Goal: Task Accomplishment & Management: Use online tool/utility

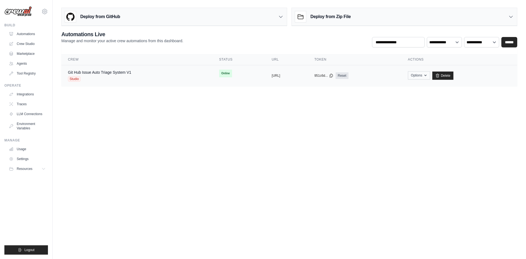
click at [425, 75] on td "Options Chat with this Crew Export React JSX Component Export React TSX Compone…" at bounding box center [459, 75] width 116 height 21
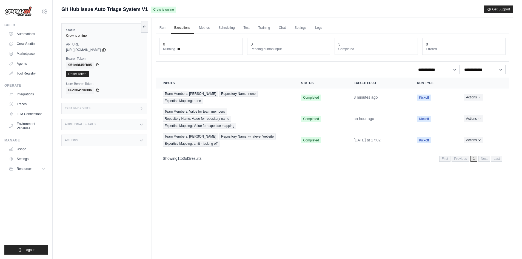
click at [120, 139] on div "Actions" at bounding box center [104, 140] width 86 height 12
click at [100, 121] on div "Additional Details" at bounding box center [104, 125] width 86 height 12
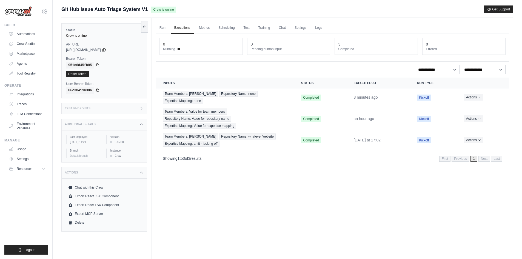
click at [111, 108] on div "Test Endpoints" at bounding box center [104, 109] width 86 height 12
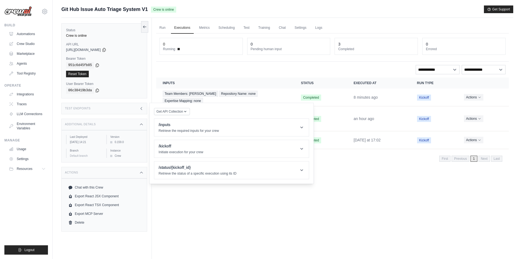
click at [111, 108] on div "Test Endpoints" at bounding box center [104, 109] width 86 height 12
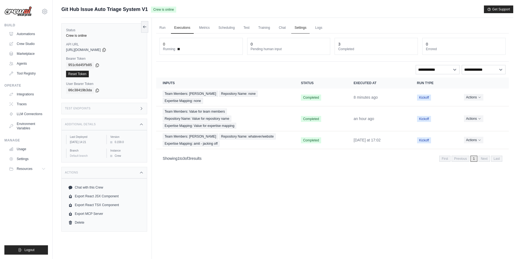
click at [309, 28] on link "Settings" at bounding box center [300, 28] width 18 height 12
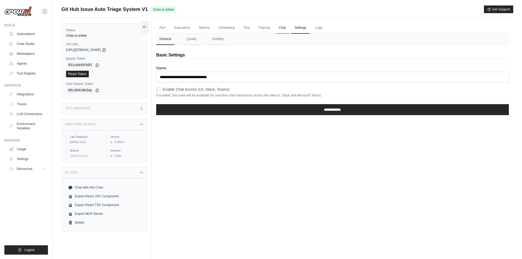
click at [278, 31] on link "Chat" at bounding box center [281, 28] width 13 height 12
click at [159, 30] on link "Run" at bounding box center [162, 28] width 13 height 12
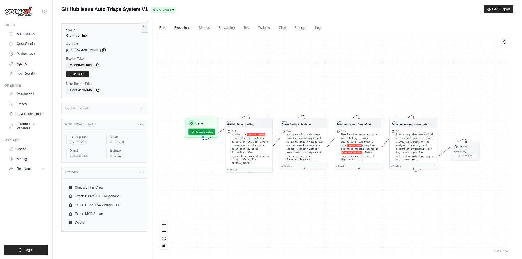
click at [186, 27] on link "Executions" at bounding box center [182, 28] width 23 height 12
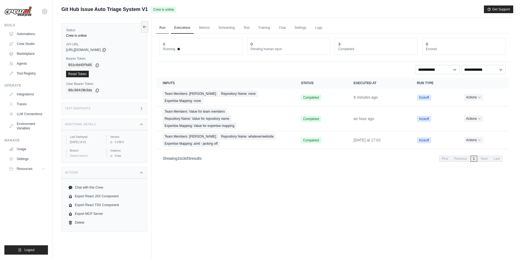
click at [165, 30] on link "Run" at bounding box center [162, 28] width 13 height 12
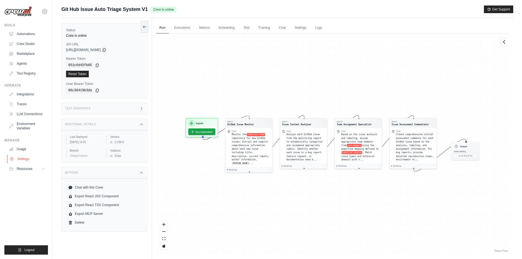
click at [27, 162] on link "Settings" at bounding box center [27, 158] width 41 height 9
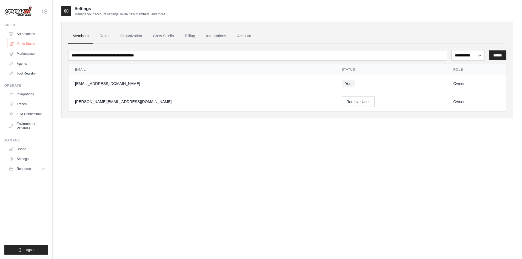
click at [27, 43] on link "Crew Studio" at bounding box center [27, 43] width 41 height 9
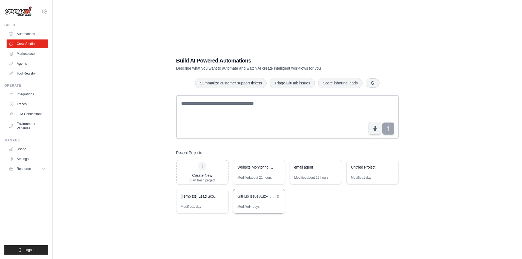
click at [247, 204] on div "Modified 4 days" at bounding box center [248, 206] width 22 height 4
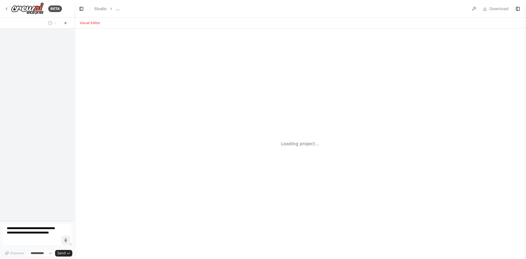
select select "****"
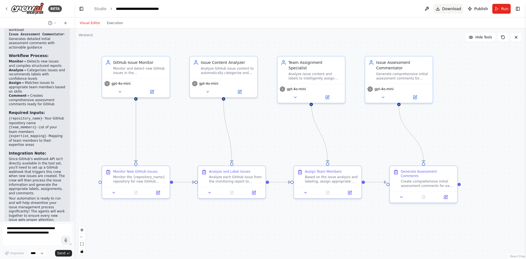
scroll to position [775, 0]
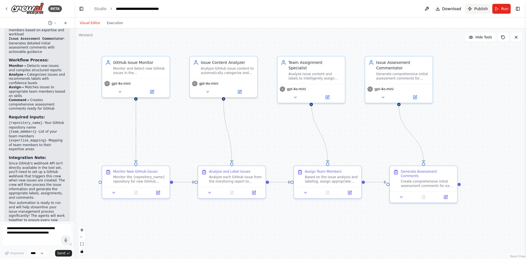
click at [475, 10] on span "Publish" at bounding box center [481, 8] width 14 height 5
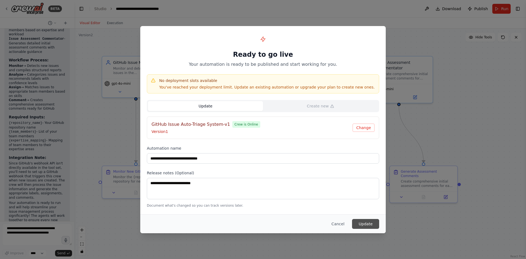
click at [369, 221] on button "Update" at bounding box center [365, 224] width 27 height 10
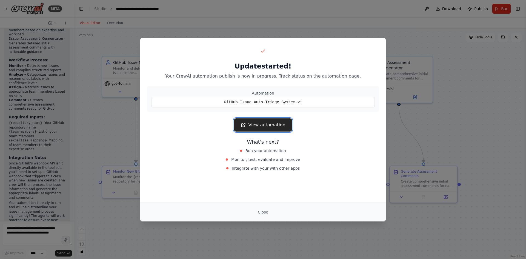
click at [271, 128] on link "View automation" at bounding box center [263, 124] width 58 height 13
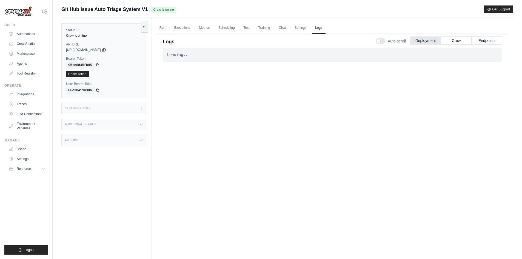
click at [461, 35] on div "Auto-scroll Deployment Crew Endpoints" at bounding box center [438, 39] width 127 height 15
click at [461, 36] on div "Auto-scroll Deployment Crew Endpoints" at bounding box center [438, 39] width 127 height 15
click at [461, 38] on button "Crew" at bounding box center [456, 40] width 31 height 8
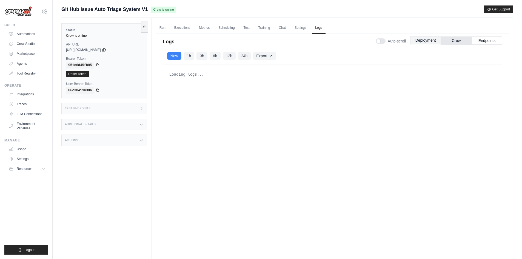
click at [428, 41] on button "Deployment" at bounding box center [425, 40] width 31 height 8
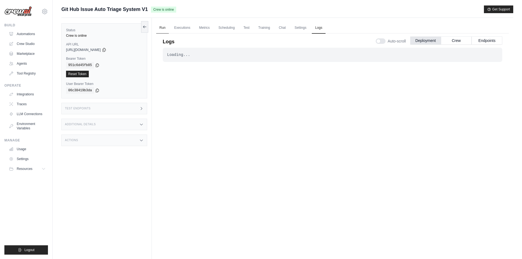
click at [166, 25] on link "Run" at bounding box center [162, 28] width 13 height 12
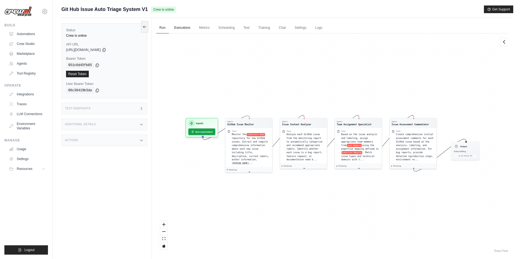
click at [183, 27] on link "Executions" at bounding box center [182, 28] width 23 height 12
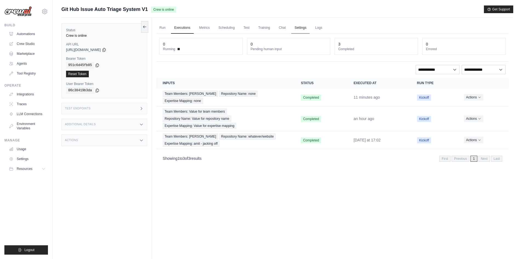
click at [292, 30] on link "Settings" at bounding box center [300, 28] width 18 height 12
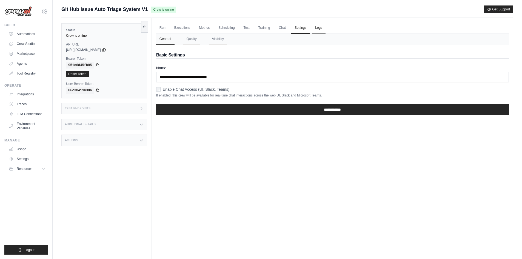
click at [315, 29] on link "Logs" at bounding box center [319, 28] width 14 height 12
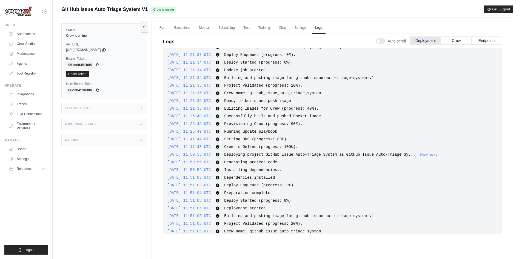
scroll to position [181, 0]
